Goal: Transaction & Acquisition: Purchase product/service

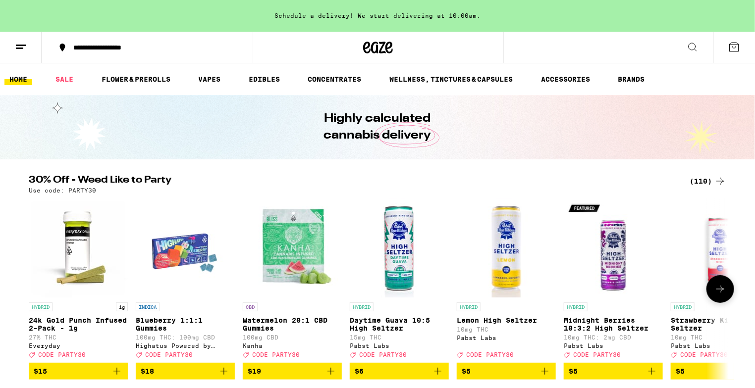
click at [722, 281] on button at bounding box center [720, 289] width 28 height 28
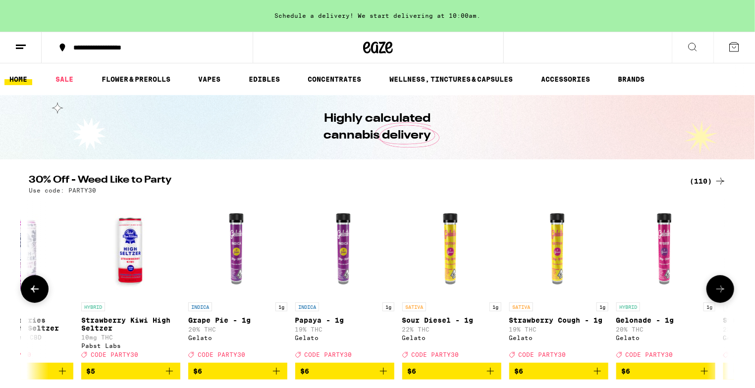
click at [722, 281] on button at bounding box center [720, 289] width 28 height 28
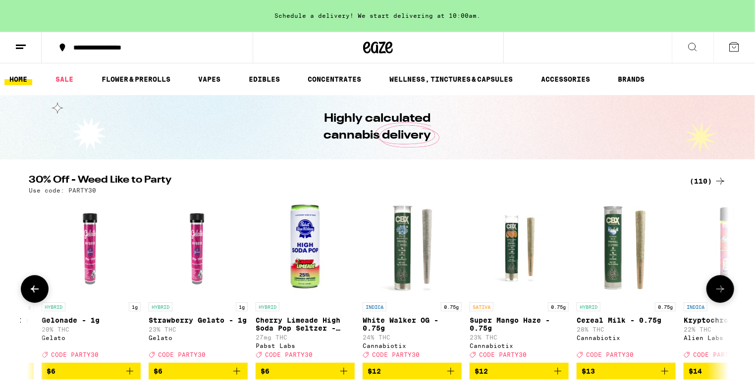
scroll to position [0, 1179]
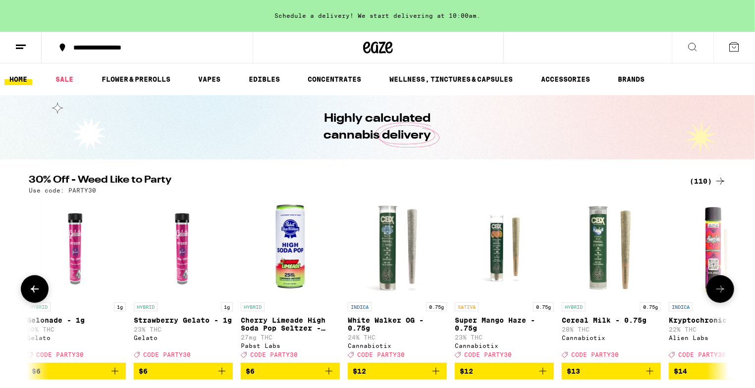
click at [722, 281] on button at bounding box center [720, 289] width 28 height 28
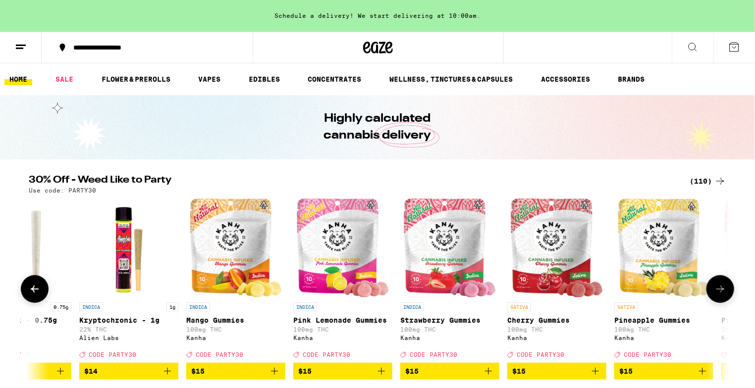
click at [722, 281] on button at bounding box center [720, 289] width 28 height 28
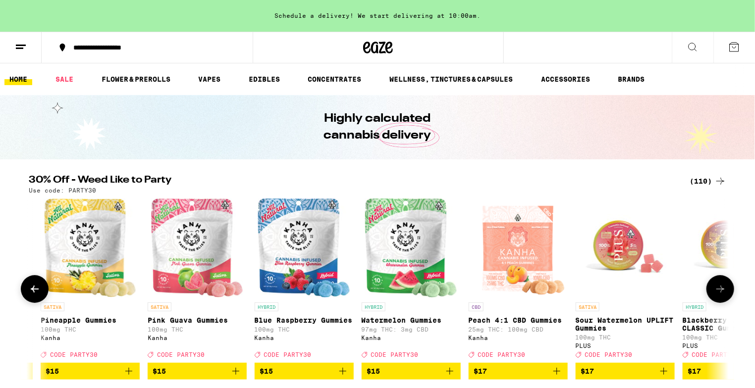
scroll to position [0, 2358]
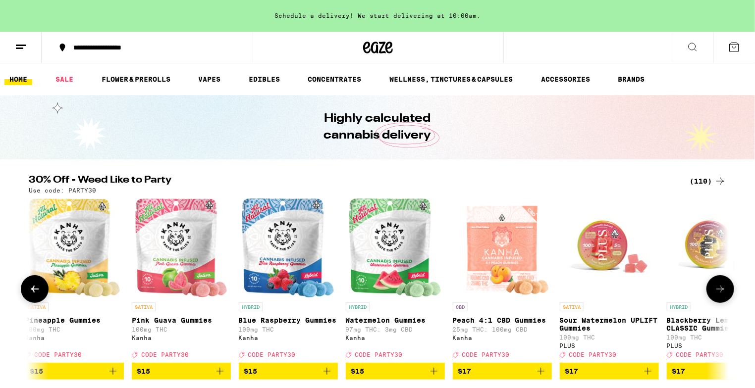
click at [722, 281] on button at bounding box center [720, 289] width 28 height 28
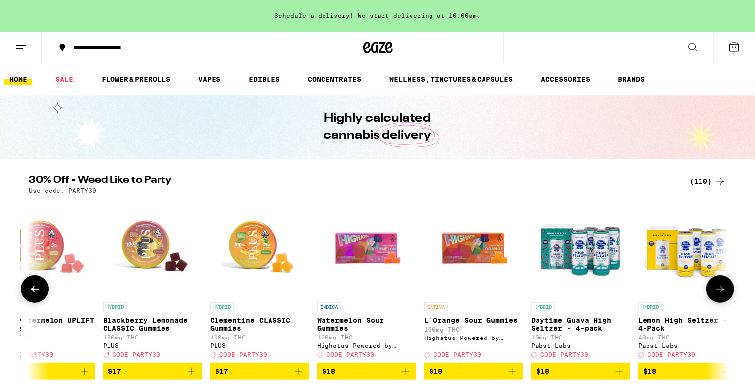
scroll to position [0, 2947]
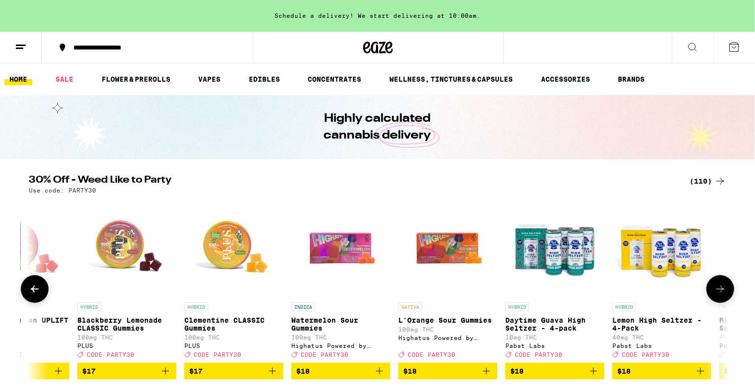
click at [722, 281] on button at bounding box center [720, 289] width 28 height 28
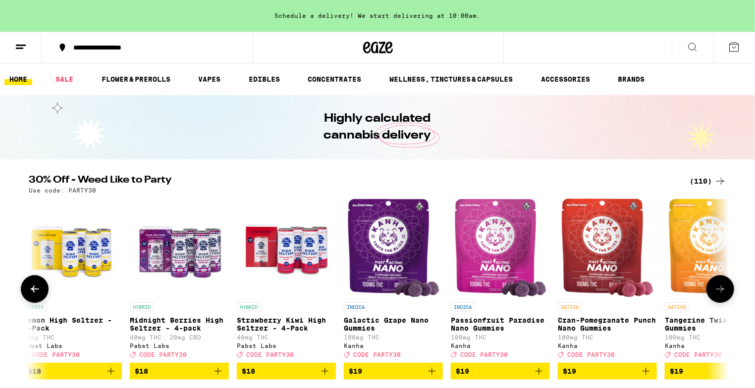
click at [722, 281] on button at bounding box center [720, 289] width 28 height 28
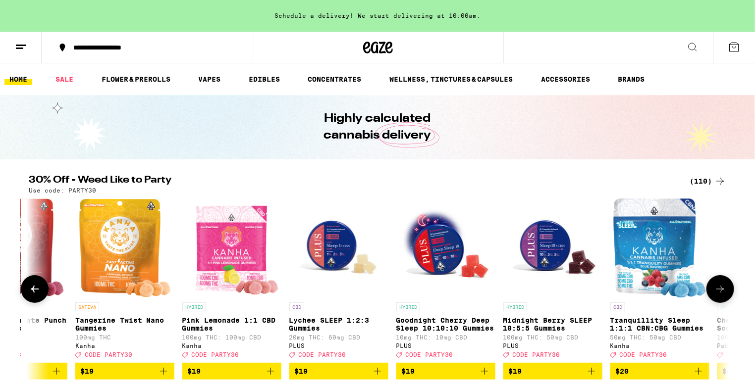
click at [722, 281] on button at bounding box center [720, 289] width 28 height 28
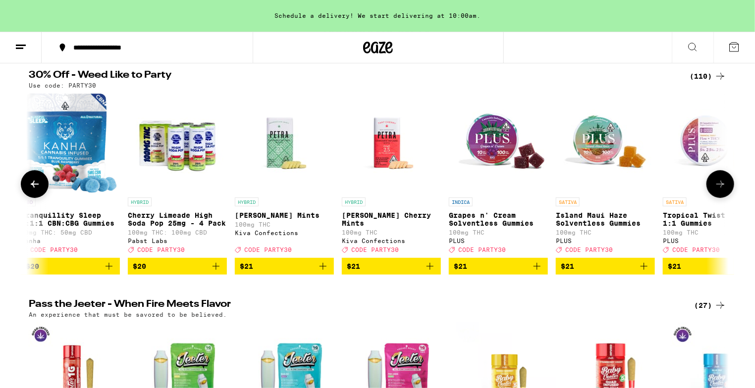
scroll to position [101, 0]
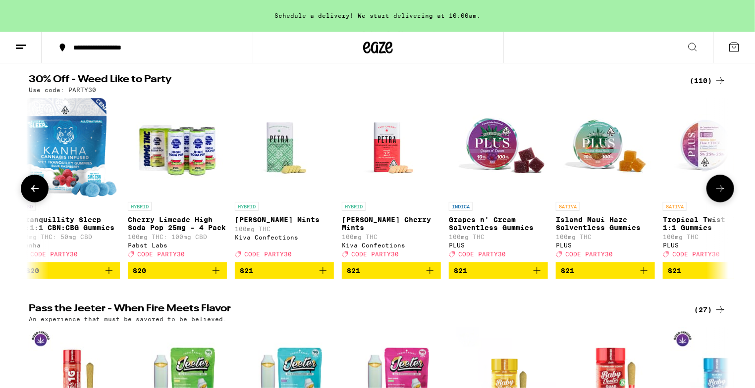
click at [33, 187] on button at bounding box center [35, 189] width 28 height 28
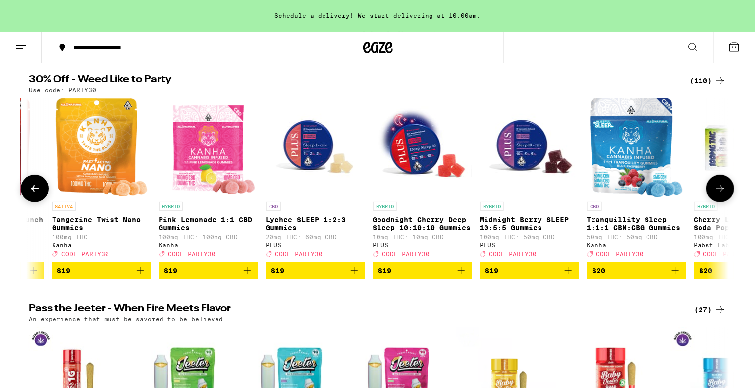
scroll to position [0, 4126]
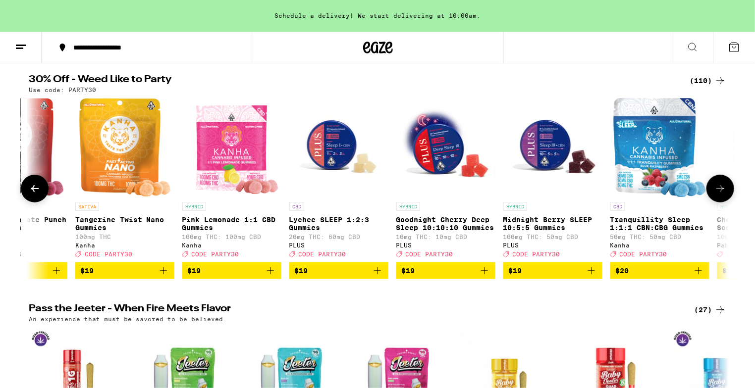
click at [715, 195] on icon at bounding box center [720, 189] width 12 height 12
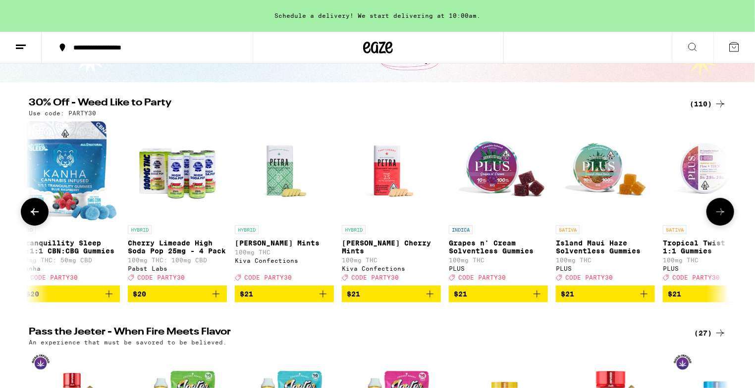
scroll to position [80, 0]
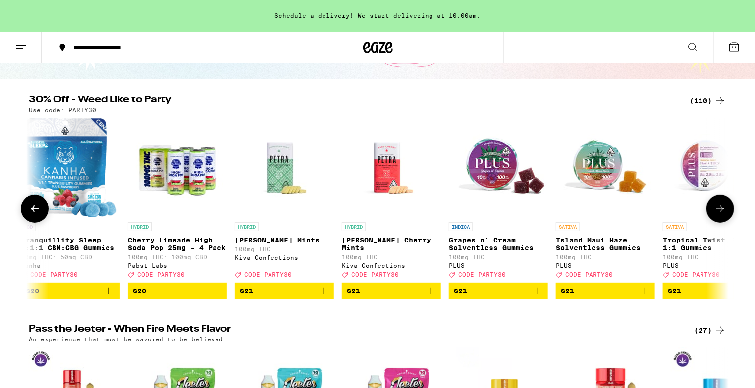
click at [724, 214] on icon at bounding box center [720, 209] width 12 height 12
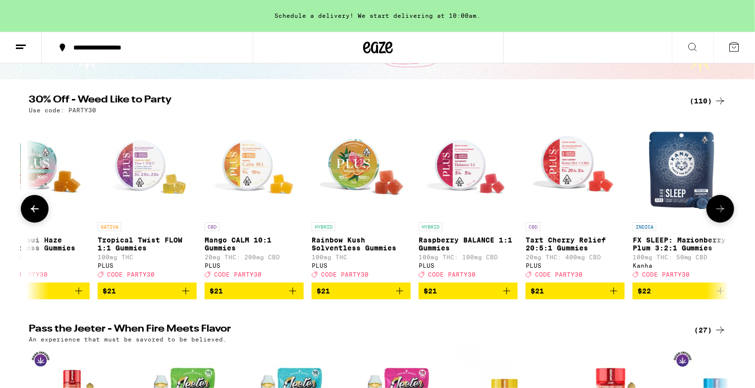
scroll to position [0, 5305]
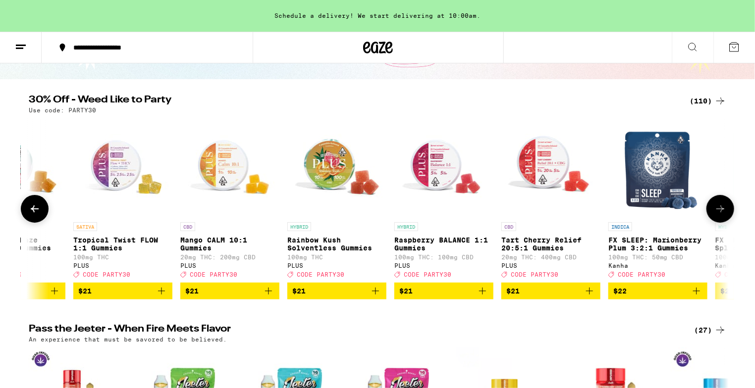
click at [726, 215] on icon at bounding box center [720, 209] width 12 height 12
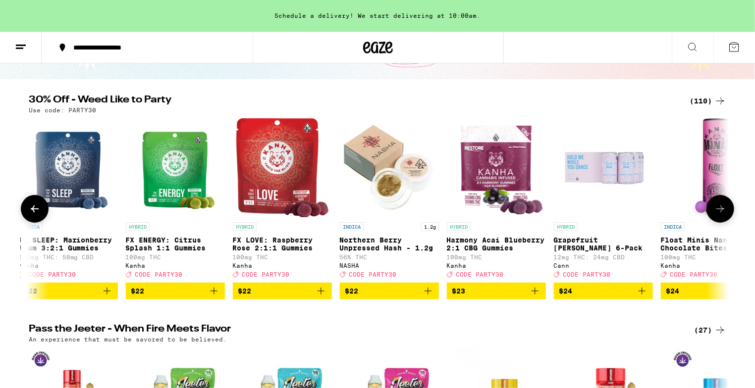
click at [726, 215] on icon at bounding box center [720, 209] width 12 height 12
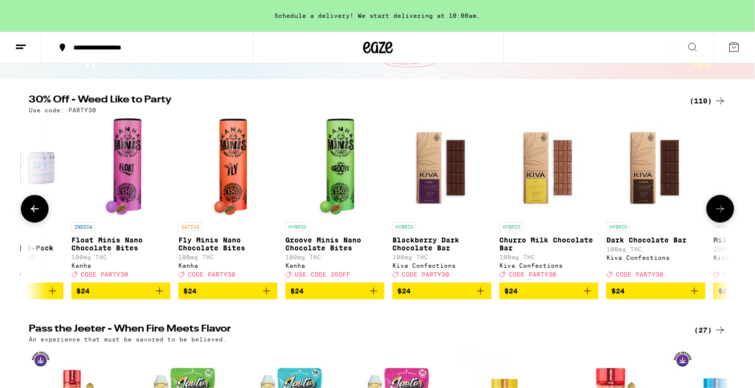
click at [726, 215] on icon at bounding box center [720, 209] width 12 height 12
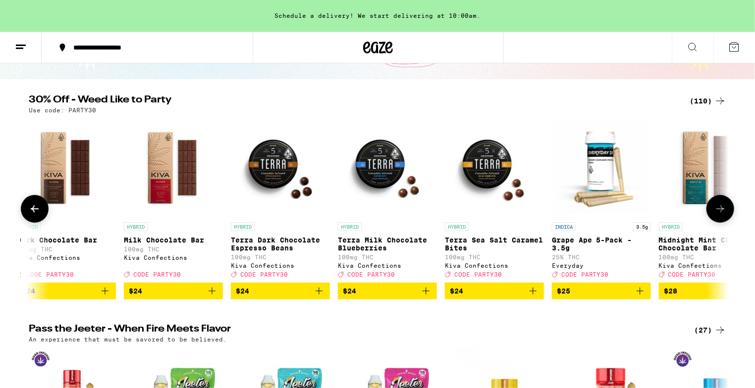
click at [726, 215] on icon at bounding box center [720, 209] width 12 height 12
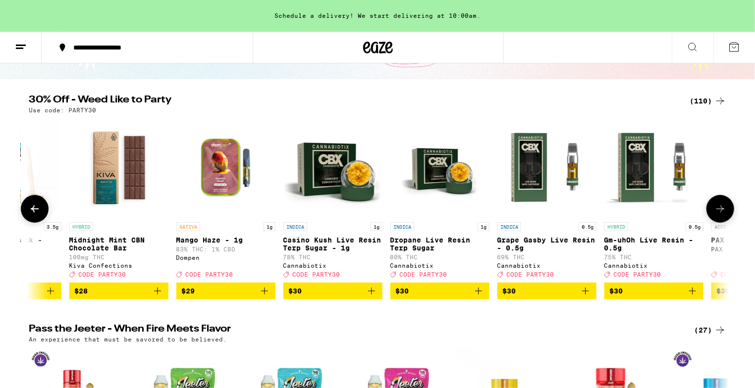
click at [726, 215] on icon at bounding box center [720, 209] width 12 height 12
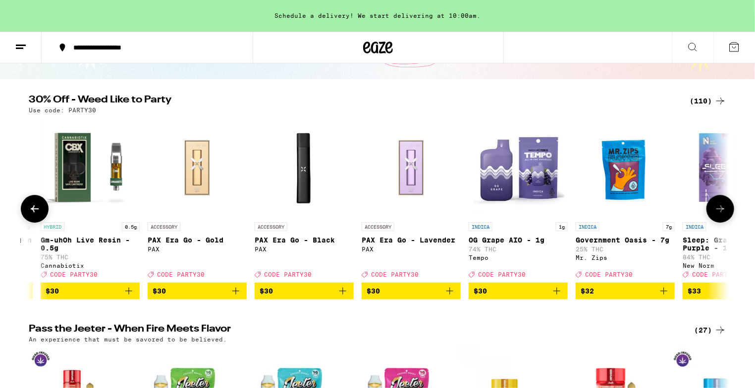
scroll to position [0, 8253]
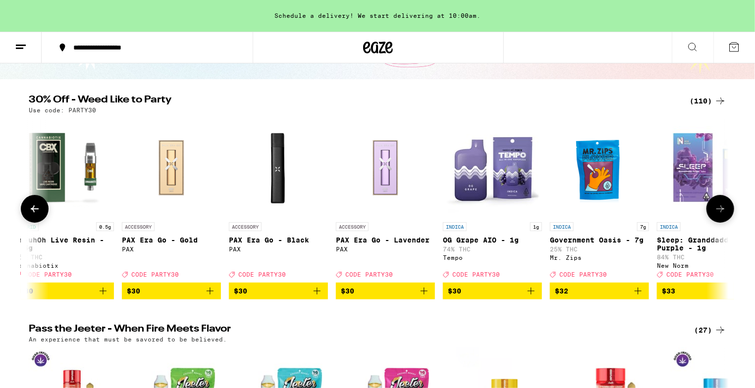
click at [721, 210] on icon at bounding box center [720, 209] width 8 height 7
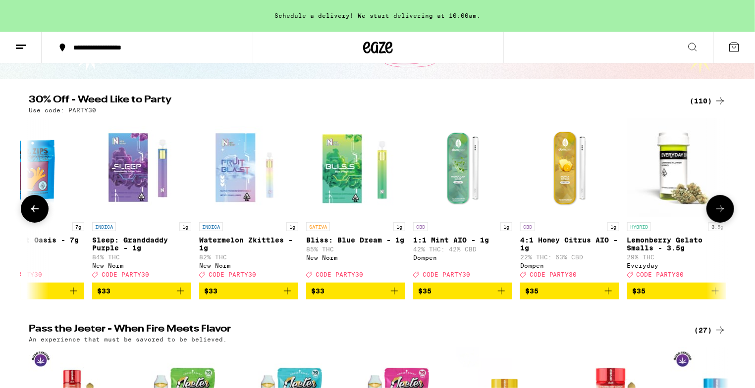
scroll to position [0, 8842]
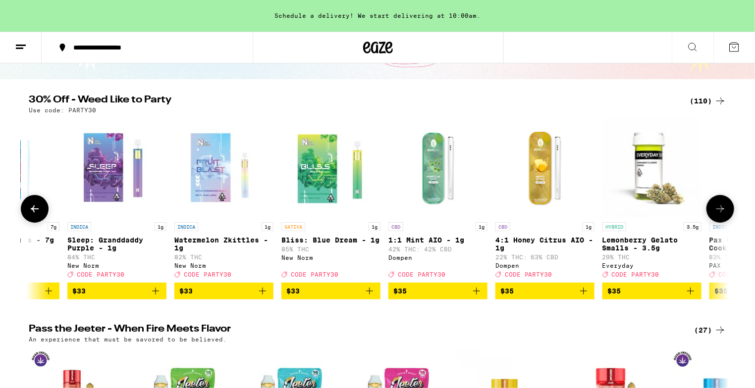
click at [721, 210] on icon at bounding box center [720, 209] width 8 height 7
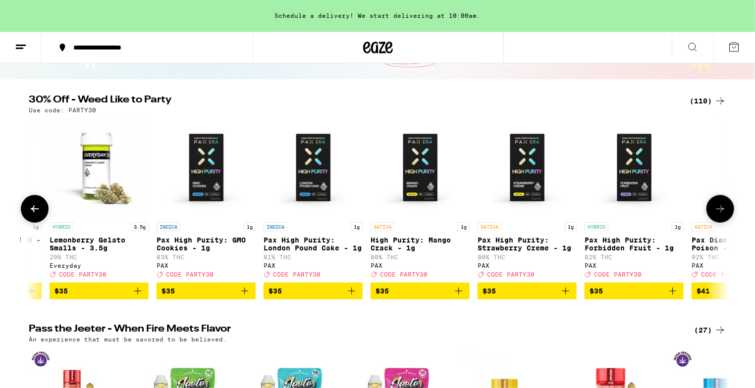
scroll to position [0, 9431]
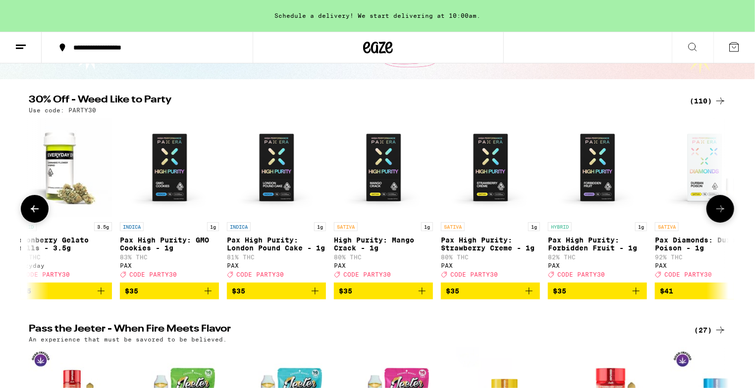
click at [721, 210] on icon at bounding box center [720, 209] width 8 height 7
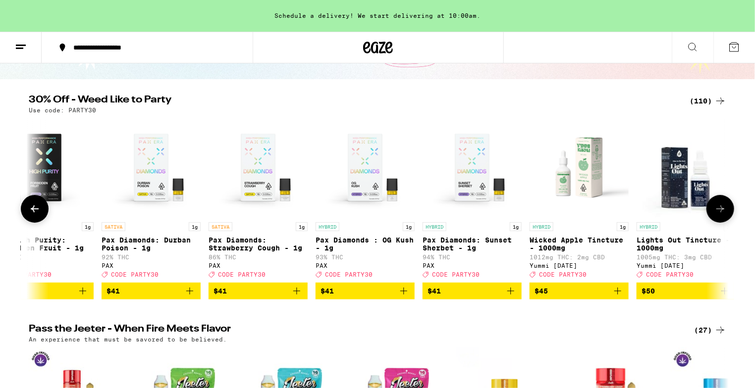
scroll to position [0, 10021]
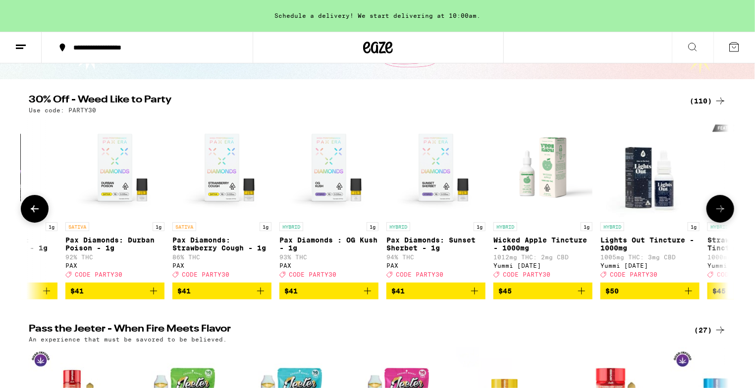
click at [39, 215] on icon at bounding box center [35, 209] width 12 height 12
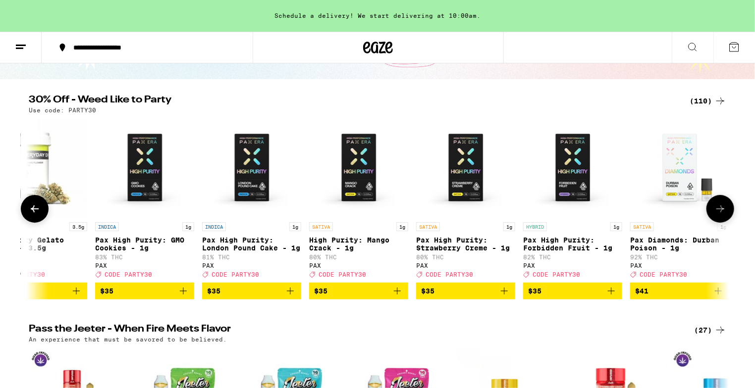
scroll to position [0, 9431]
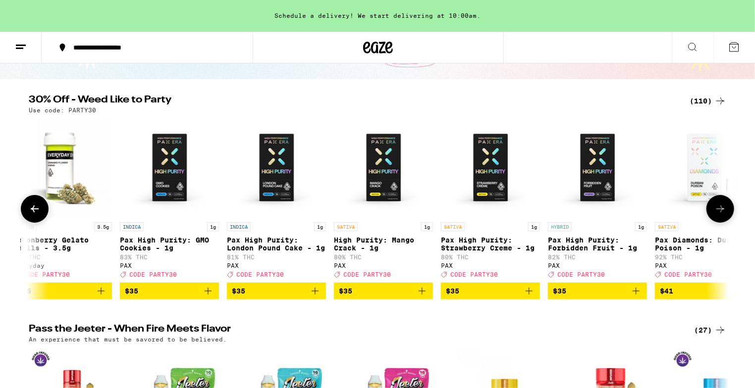
click at [732, 209] on button at bounding box center [720, 209] width 28 height 28
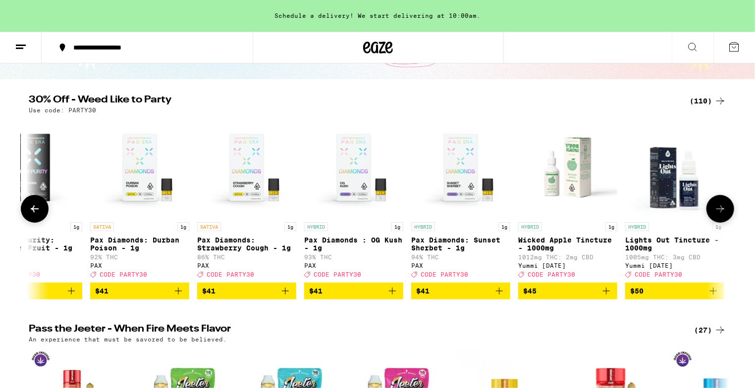
scroll to position [0, 10021]
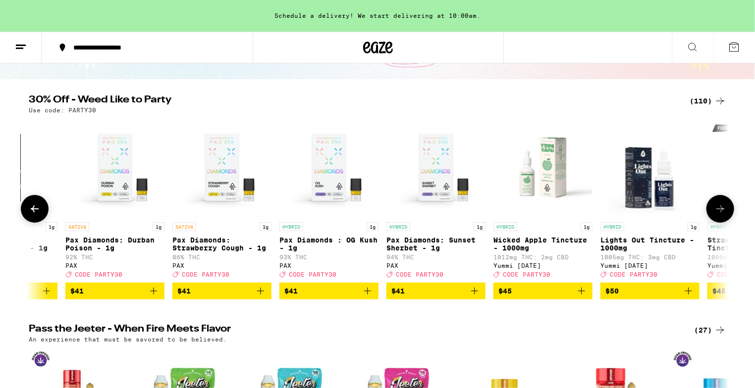
click at [640, 174] on img "Open page for Lights Out Tincture - 1000mg from Yummi Karma" at bounding box center [649, 167] width 99 height 99
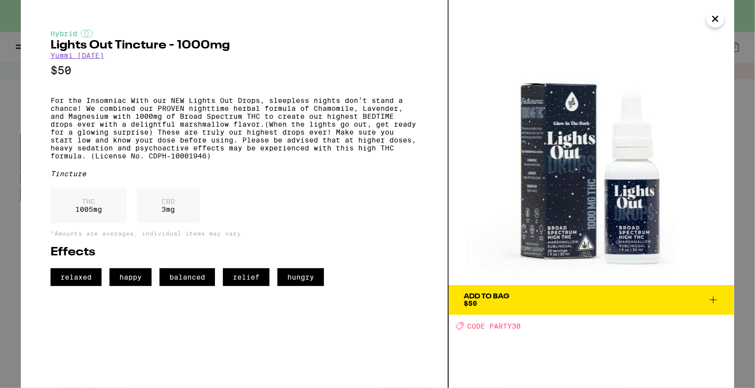
click at [721, 12] on icon "Close" at bounding box center [715, 18] width 12 height 15
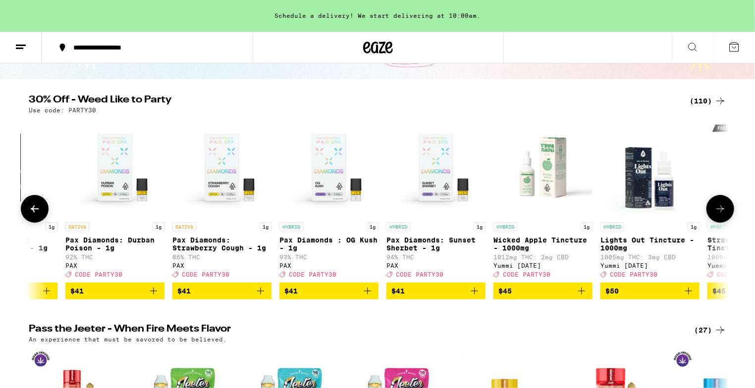
click at [724, 214] on icon at bounding box center [720, 209] width 12 height 12
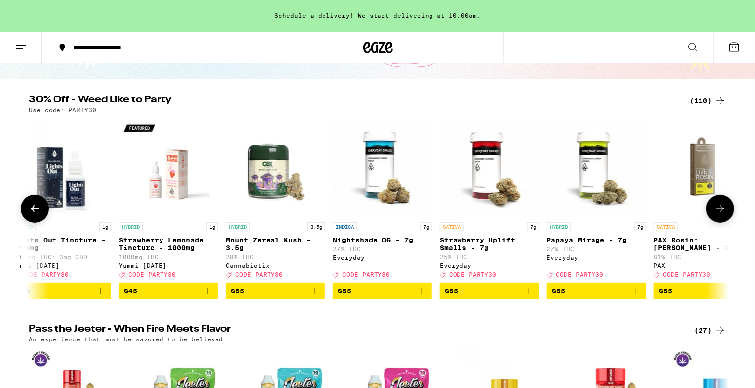
scroll to position [0, 10610]
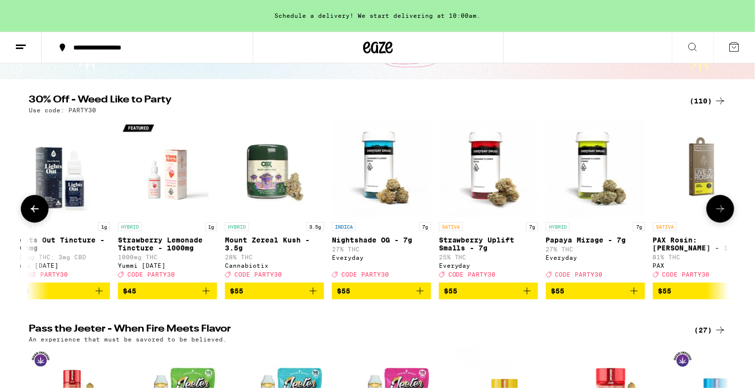
click at [724, 214] on icon at bounding box center [720, 209] width 12 height 12
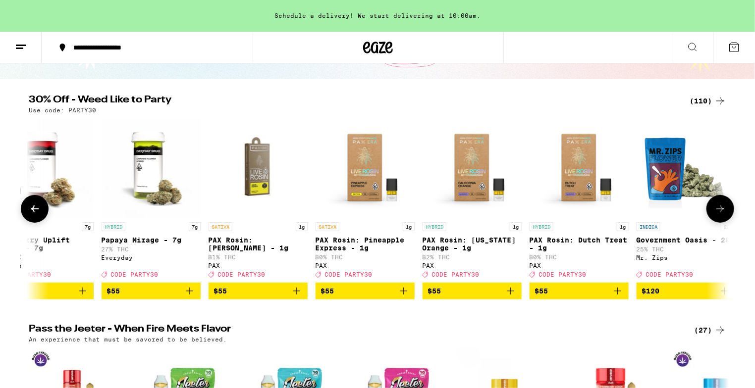
scroll to position [0, 11072]
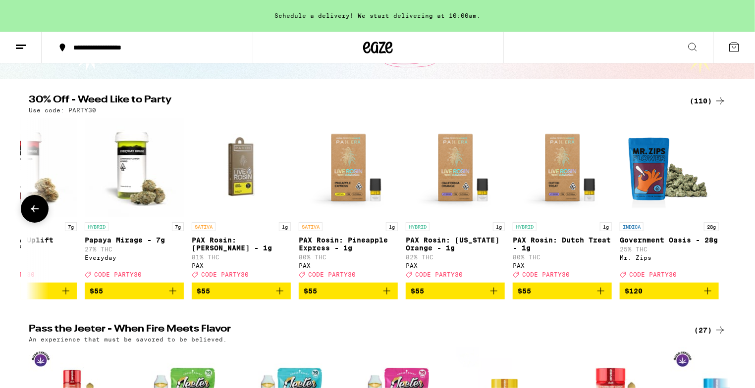
click at [724, 214] on div at bounding box center [720, 209] width 28 height 28
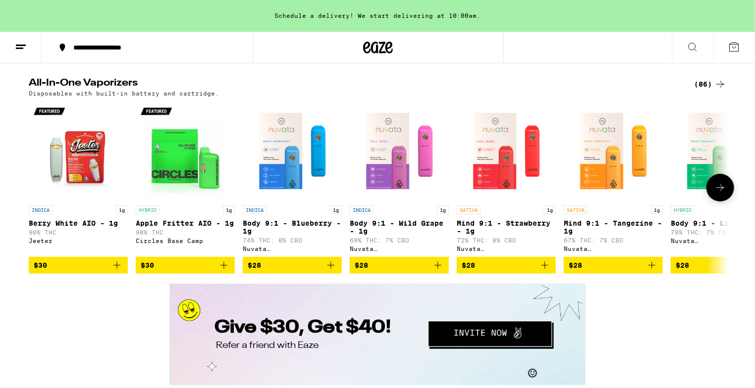
scroll to position [1420, 0]
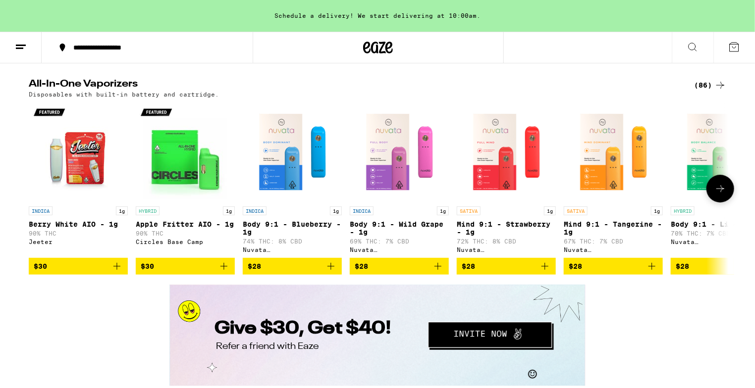
click at [717, 195] on icon at bounding box center [720, 189] width 12 height 12
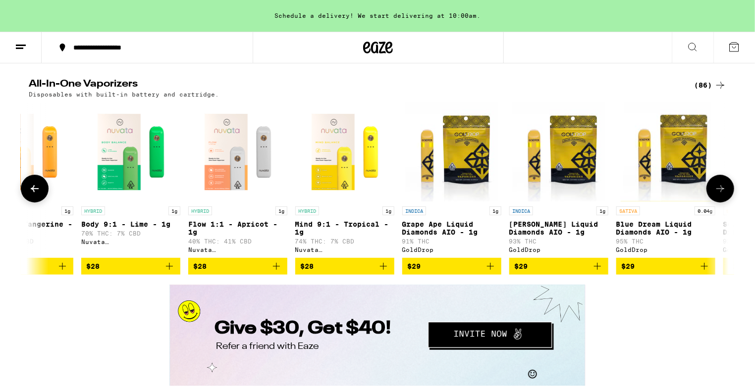
click at [717, 195] on icon at bounding box center [720, 189] width 12 height 12
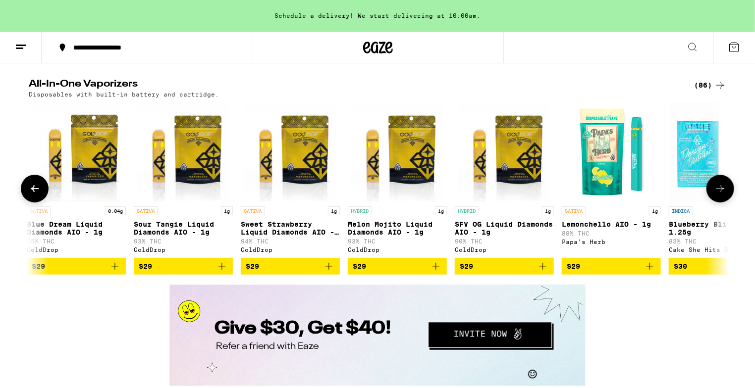
click at [717, 195] on icon at bounding box center [720, 189] width 12 height 12
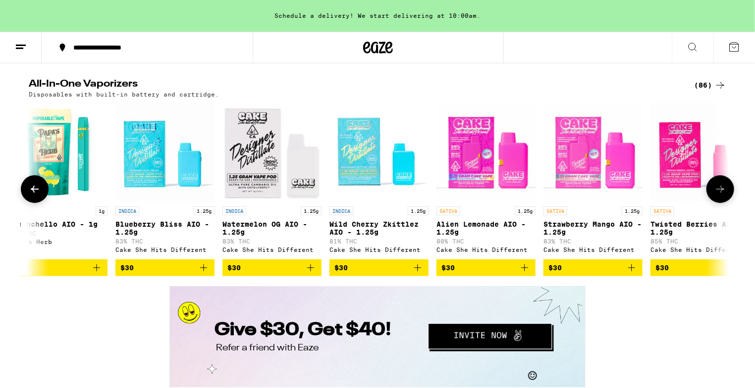
scroll to position [0, 1768]
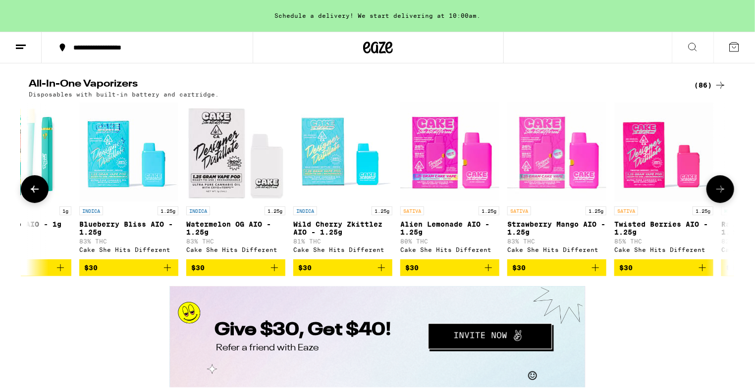
click at [718, 195] on icon at bounding box center [720, 189] width 12 height 12
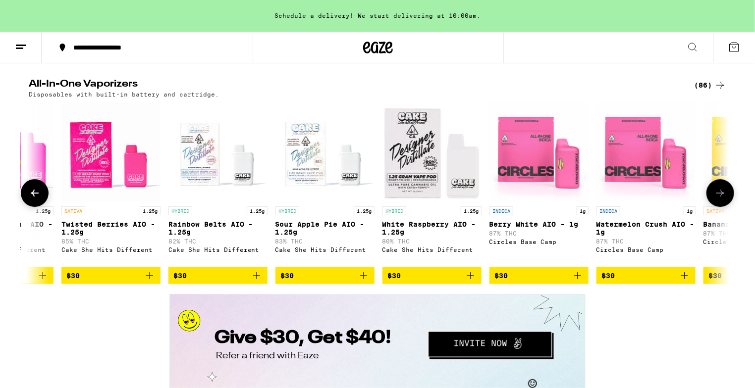
scroll to position [0, 2358]
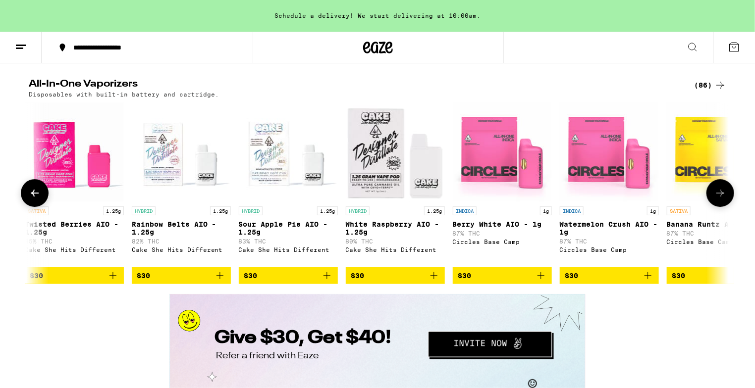
click at [718, 207] on button at bounding box center [720, 193] width 28 height 28
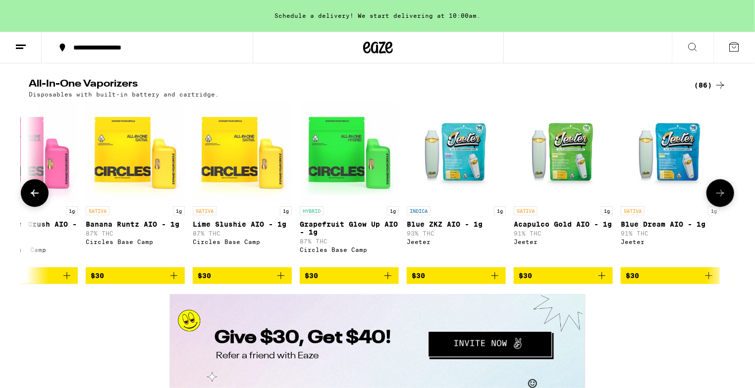
scroll to position [0, 2947]
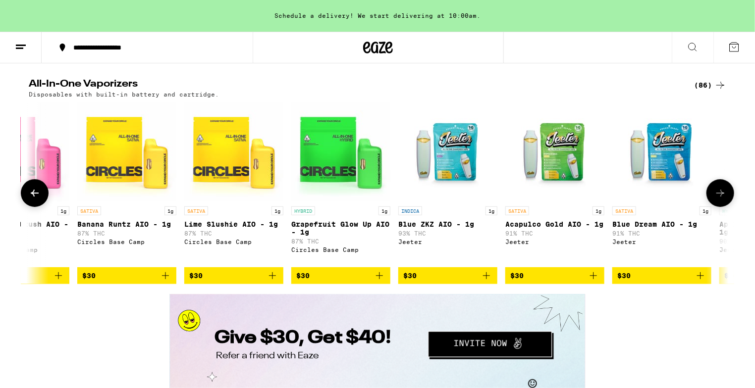
click at [718, 207] on button at bounding box center [720, 193] width 28 height 28
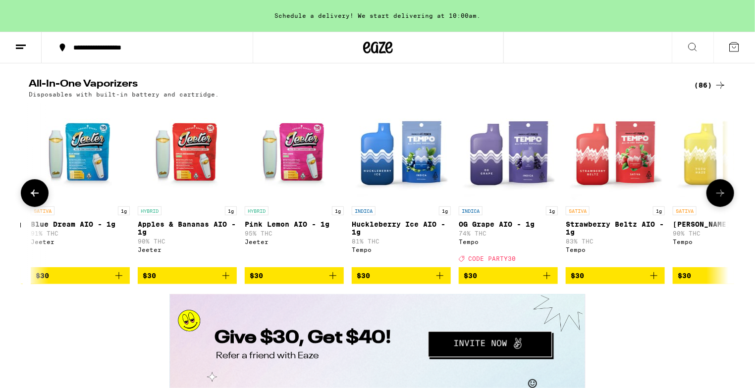
scroll to position [0, 3537]
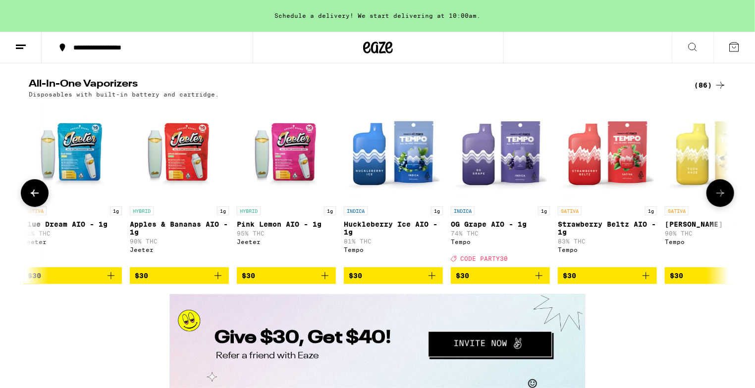
click at [718, 207] on button at bounding box center [720, 193] width 28 height 28
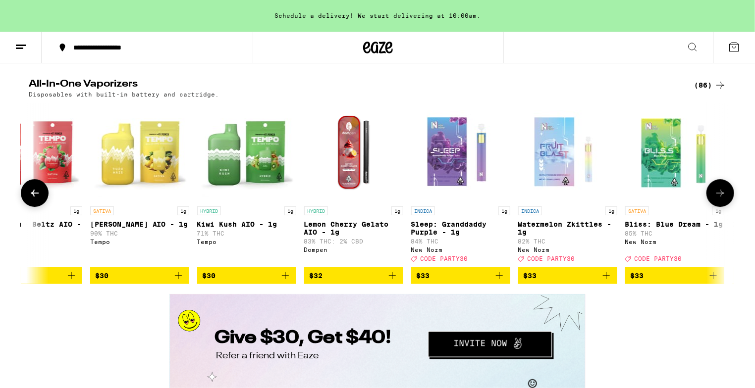
scroll to position [0, 4126]
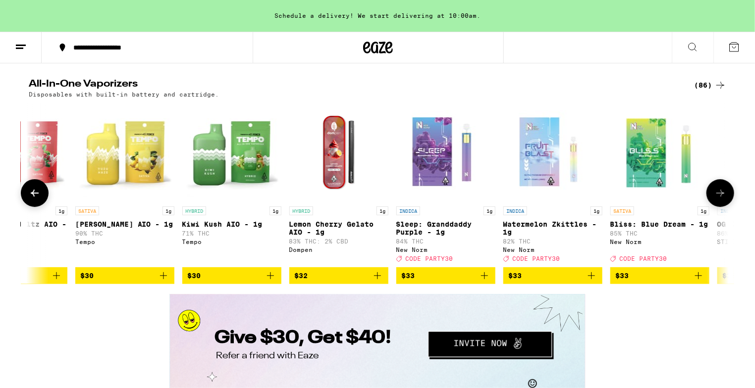
click at [718, 207] on button at bounding box center [720, 193] width 28 height 28
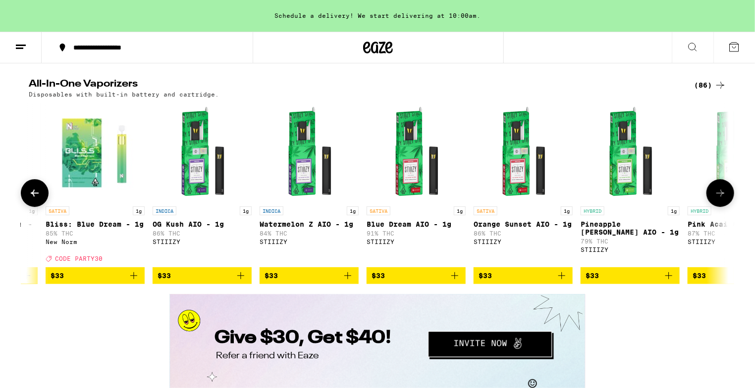
scroll to position [0, 4716]
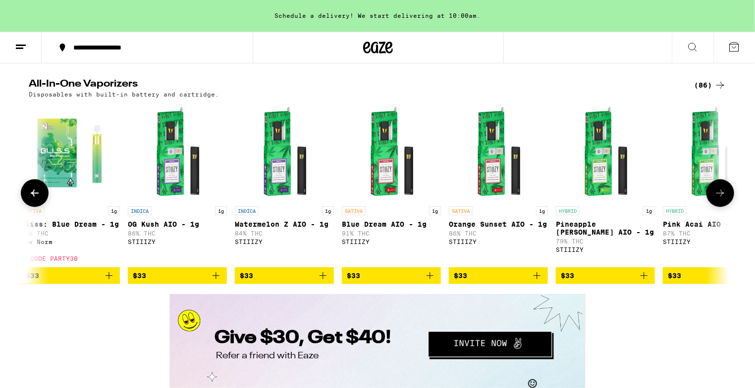
click at [718, 207] on button at bounding box center [720, 193] width 28 height 28
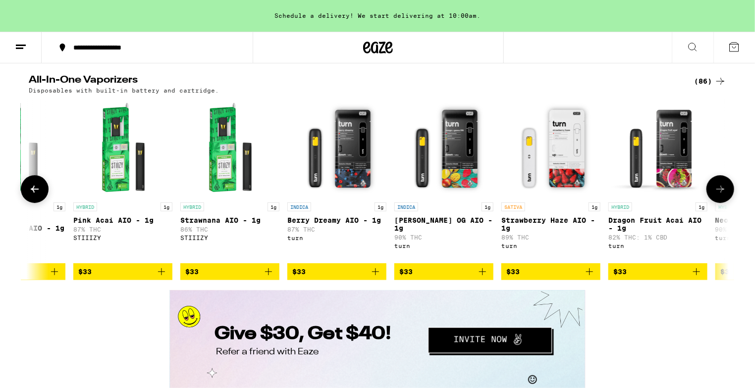
scroll to position [1426, 0]
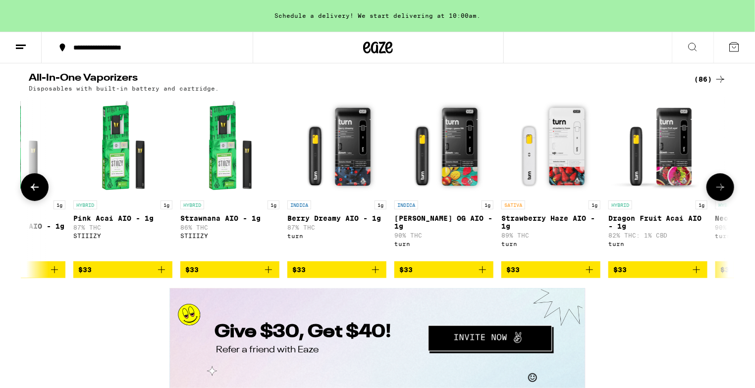
click at [718, 193] on icon at bounding box center [720, 187] width 12 height 12
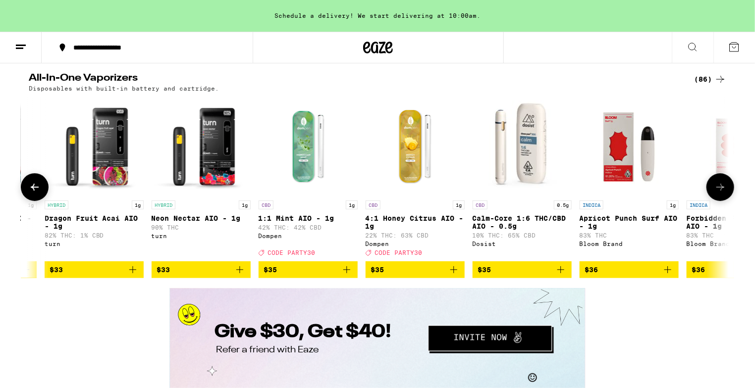
scroll to position [0, 5895]
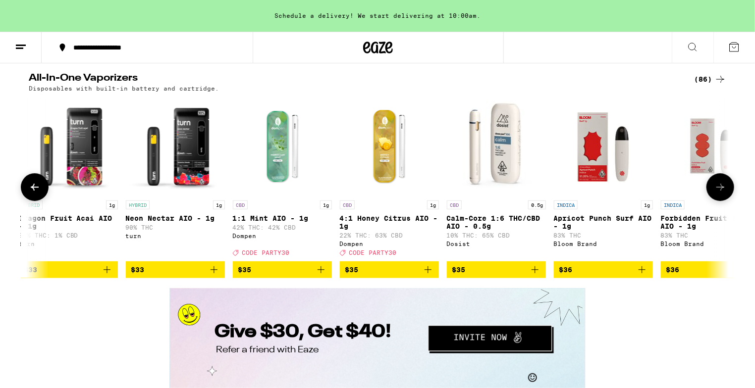
click at [500, 196] on img "Open page for Calm-Core 1:6 THC/CBD AIO - 0.5g from Dosist" at bounding box center [496, 146] width 99 height 99
